Goal: Information Seeking & Learning: Learn about a topic

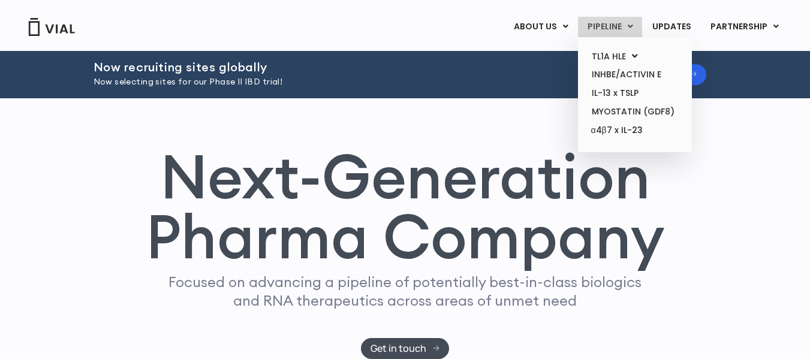
click at [601, 29] on link "PIPELINE" at bounding box center [610, 27] width 64 height 20
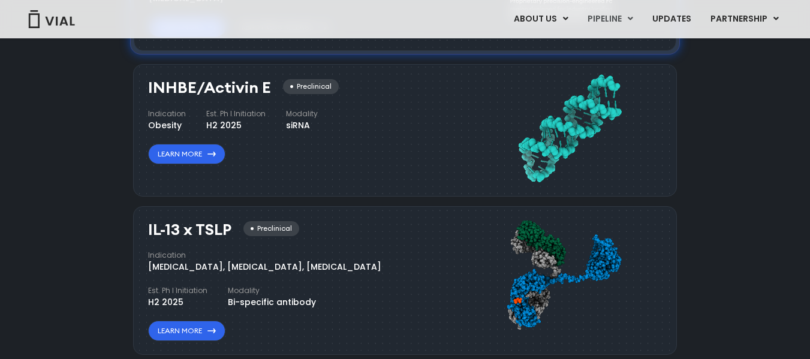
scroll to position [1027, 0]
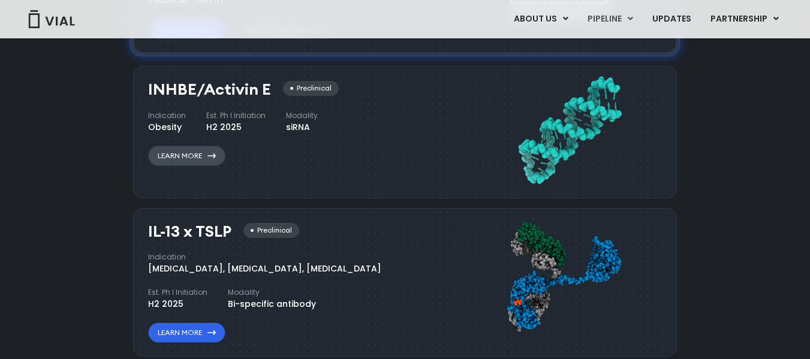
click at [191, 160] on link "Learn More" at bounding box center [186, 156] width 77 height 20
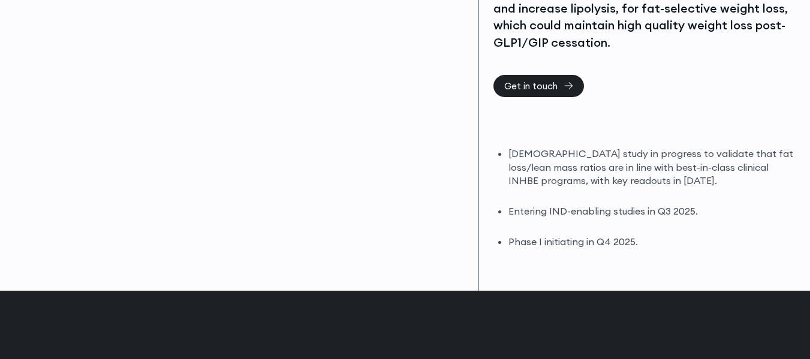
scroll to position [336, 0]
